Goal: Entertainment & Leisure: Consume media (video, audio)

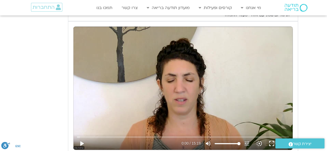
scroll to position [242, 0]
click at [79, 143] on button "play_arrow" at bounding box center [81, 143] width 12 height 12
type input "1.271169"
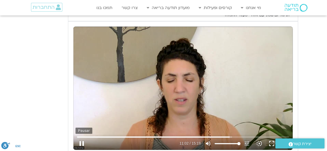
click at [79, 144] on button "pause" at bounding box center [81, 143] width 12 height 12
click at [219, 136] on input "Buscar" at bounding box center [183, 136] width 212 height 3
click at [79, 143] on button "play_arrow" at bounding box center [81, 143] width 12 height 12
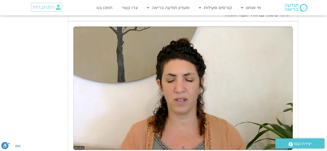
click at [81, 143] on button "pause" at bounding box center [81, 143] width 12 height 12
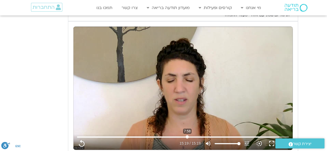
click at [187, 136] on input "Buscar" at bounding box center [183, 136] width 212 height 3
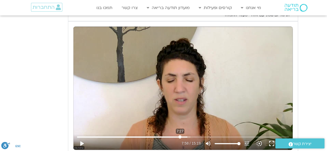
click at [180, 136] on input "Buscar" at bounding box center [183, 136] width 212 height 3
click at [174, 136] on input "Buscar" at bounding box center [183, 136] width 212 height 3
click at [81, 142] on button "play_arrow" at bounding box center [81, 143] width 12 height 12
click at [82, 142] on button "pause" at bounding box center [81, 143] width 12 height 12
click at [82, 141] on button "play_arrow" at bounding box center [81, 143] width 12 height 12
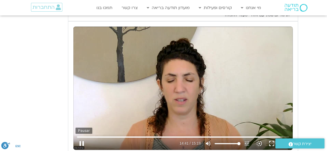
click at [82, 141] on button "pause" at bounding box center [81, 143] width 12 height 12
type input "881.557842"
